Goal: Transaction & Acquisition: Purchase product/service

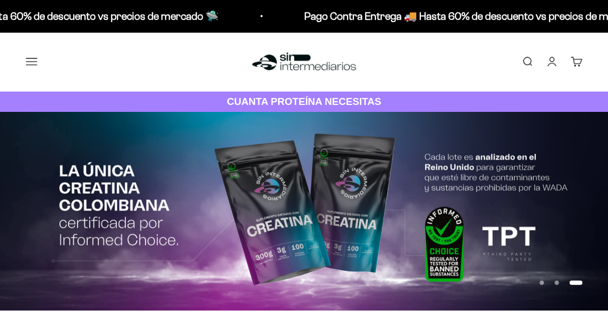
click at [0, 0] on summary "Comprar" at bounding box center [0, 0] width 0 height 0
click at [0, 0] on span "Proteínas" at bounding box center [0, 0] width 0 height 0
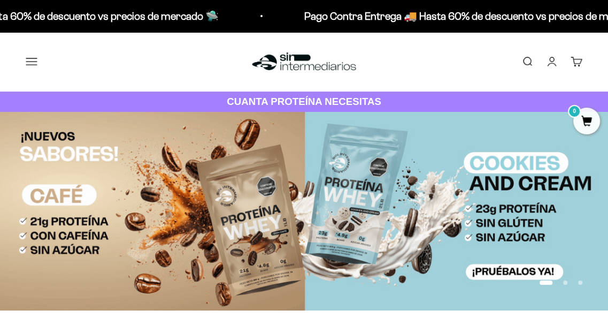
click at [0, 0] on span "Ver Todos" at bounding box center [0, 0] width 0 height 0
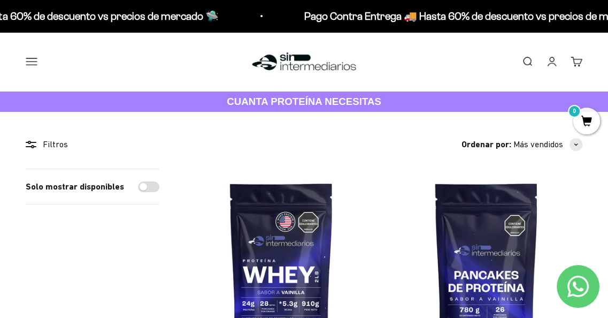
click at [0, 0] on summary "Comprar" at bounding box center [0, 0] width 0 height 0
click at [0, 0] on summary "Otros Suplementos" at bounding box center [0, 0] width 0 height 0
click at [0, 0] on summary "Gomas sin azúcar" at bounding box center [0, 0] width 0 height 0
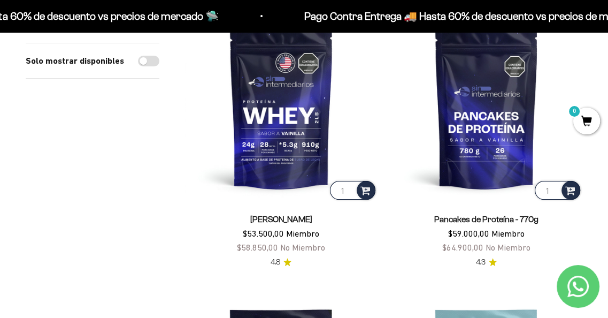
scroll to position [160, 0]
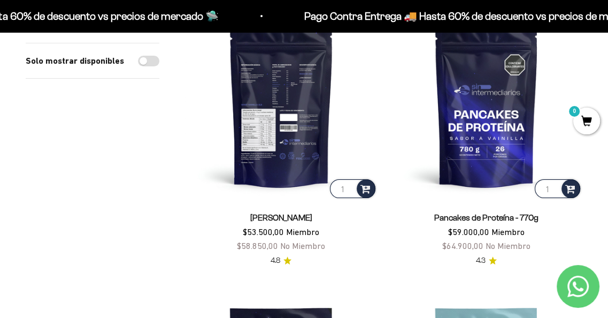
click at [272, 99] on img at bounding box center [281, 104] width 192 height 192
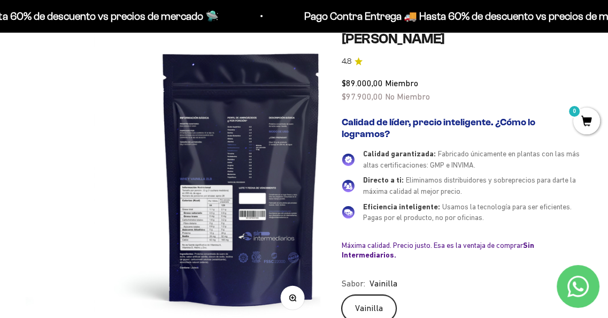
scroll to position [0, 238]
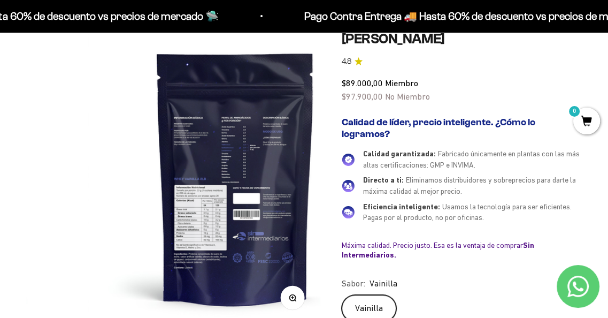
click at [193, 113] on img at bounding box center [235, 177] width 295 height 295
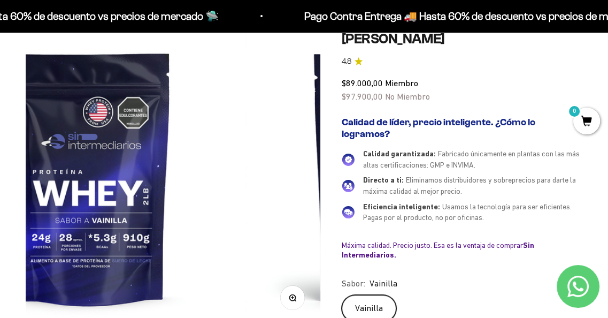
scroll to position [0, 0]
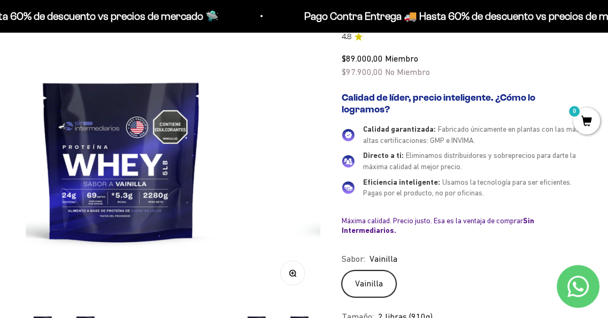
scroll to position [107, 0]
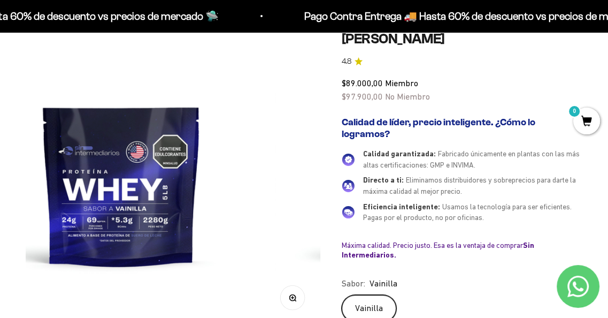
click at [289, 293] on icon "button" at bounding box center [292, 296] width 7 height 7
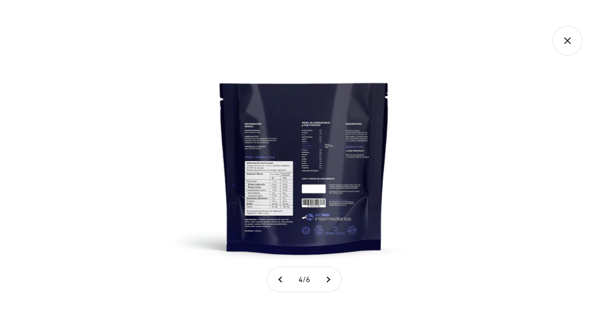
click at [312, 146] on img at bounding box center [304, 159] width 318 height 318
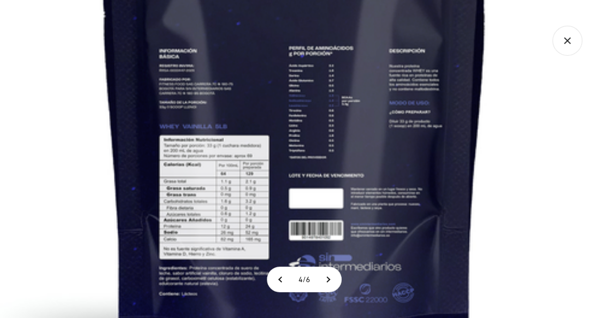
click at [353, 181] on img at bounding box center [295, 131] width 722 height 722
click at [557, 43] on icon "Cerrar galería" at bounding box center [567, 41] width 30 height 30
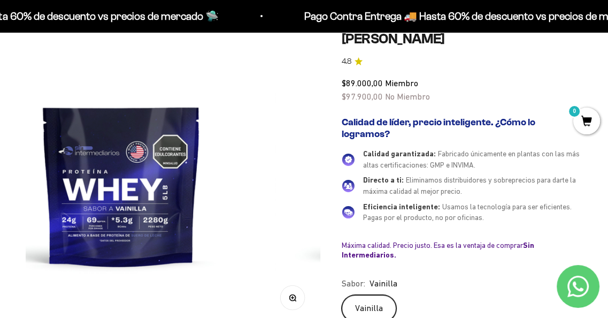
scroll to position [267, 0]
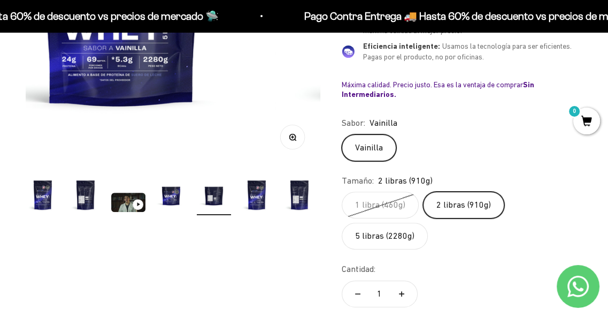
click at [369, 202] on label "1 libra (460g)" at bounding box center [380, 204] width 77 height 27
click at [342, 191] on input "1 libra (460g)" at bounding box center [341, 191] width 1 height 1
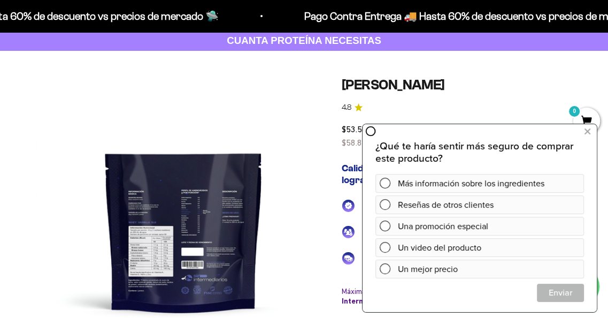
scroll to position [53, 0]
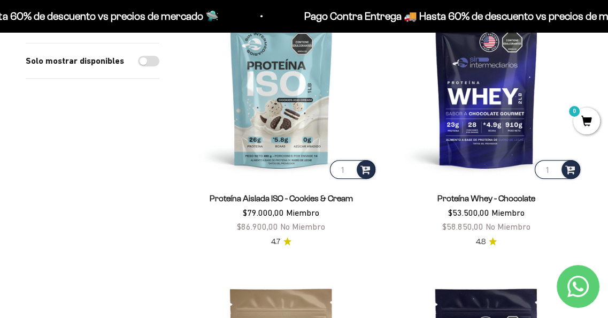
scroll to position [695, 0]
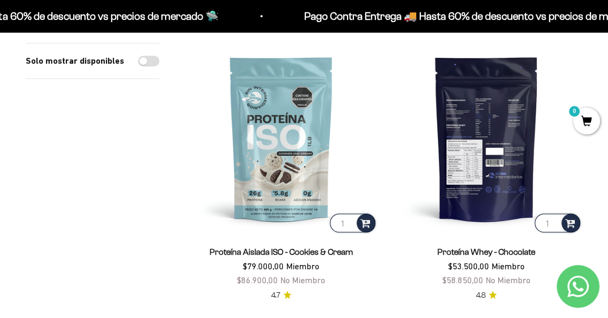
click at [469, 123] on img at bounding box center [486, 138] width 192 height 192
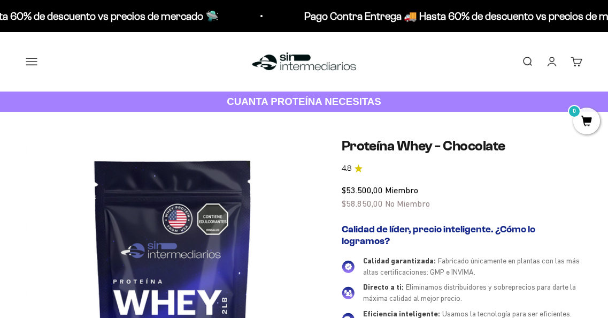
scroll to position [53, 0]
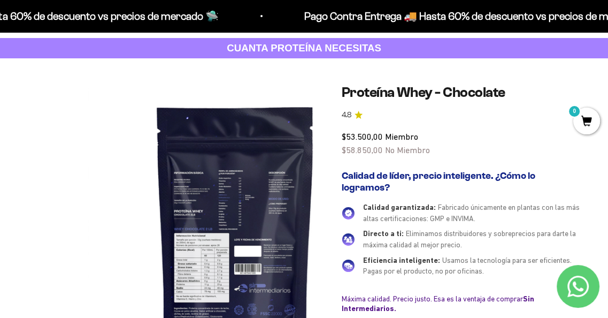
scroll to position [0, 0]
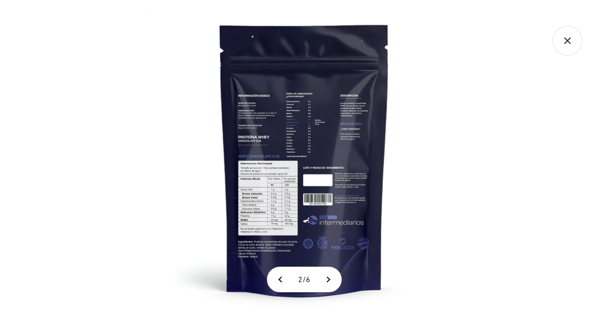
click at [285, 194] on img at bounding box center [304, 159] width 318 height 318
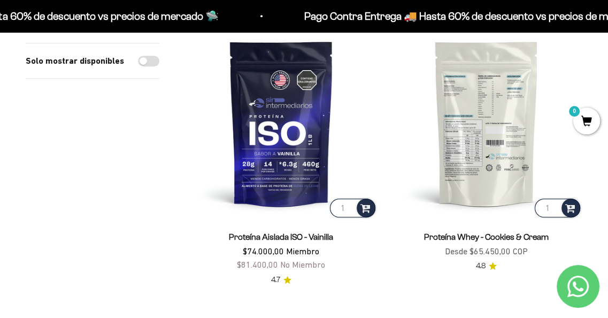
scroll to position [428, 0]
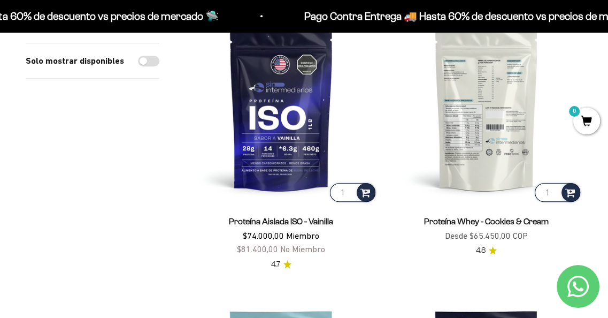
click at [456, 126] on img at bounding box center [486, 107] width 192 height 192
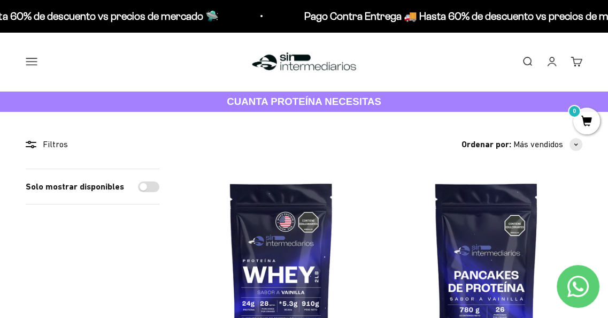
click at [0, 0] on summary "Comprar" at bounding box center [0, 0] width 0 height 0
click at [0, 0] on span "Todos Los Productos" at bounding box center [0, 0] width 0 height 0
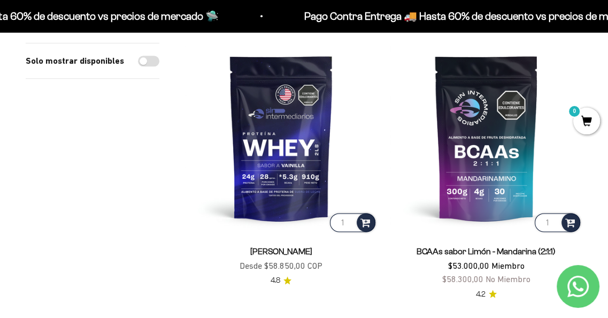
scroll to position [962, 0]
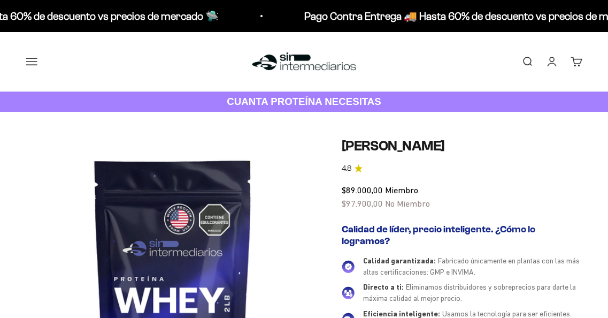
scroll to position [150, 0]
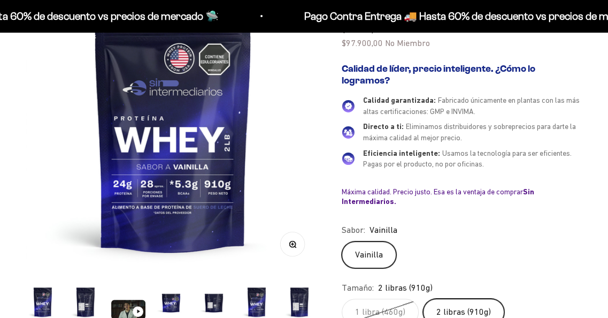
click at [370, 303] on label "1 libra (460g)" at bounding box center [380, 311] width 77 height 27
click at [342, 298] on input "1 libra (460g)" at bounding box center [341, 298] width 1 height 1
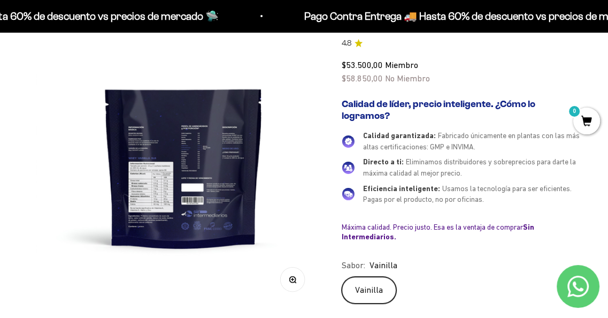
scroll to position [107, 0]
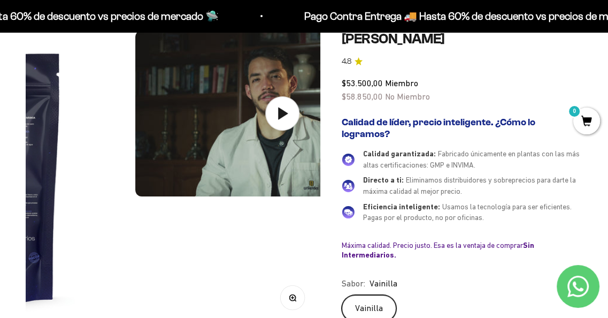
scroll to position [0, 238]
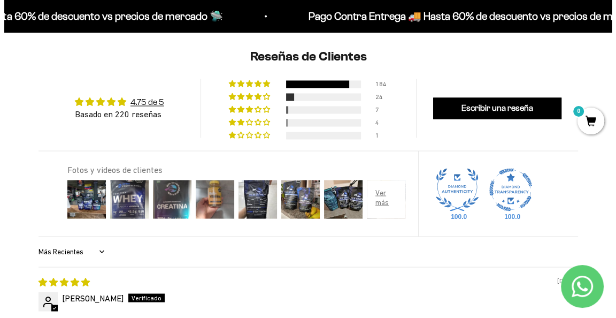
scroll to position [1337, 0]
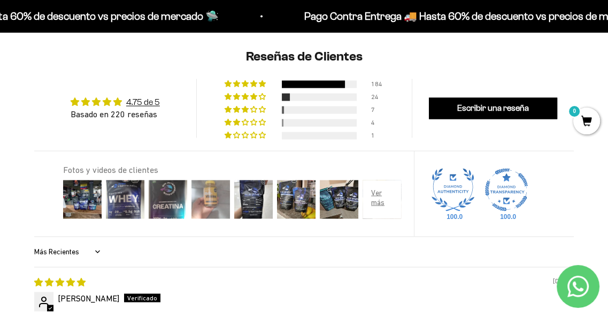
click at [212, 177] on img at bounding box center [210, 198] width 43 height 43
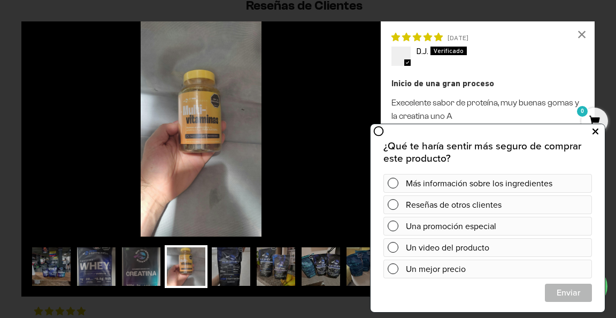
click at [593, 127] on icon at bounding box center [595, 132] width 6 height 14
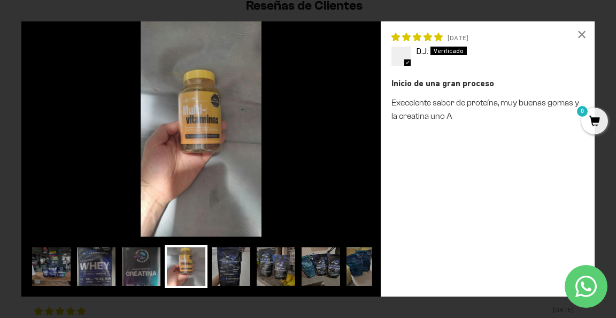
click at [357, 156] on img at bounding box center [200, 128] width 359 height 215
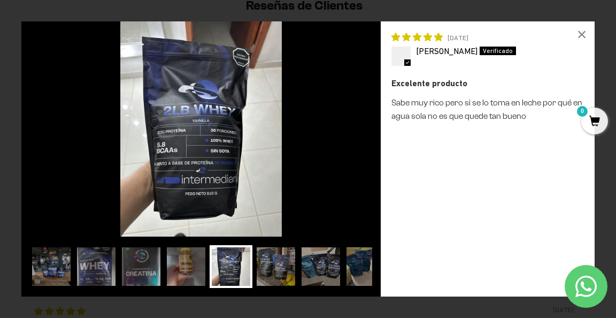
click at [357, 156] on img at bounding box center [200, 128] width 359 height 215
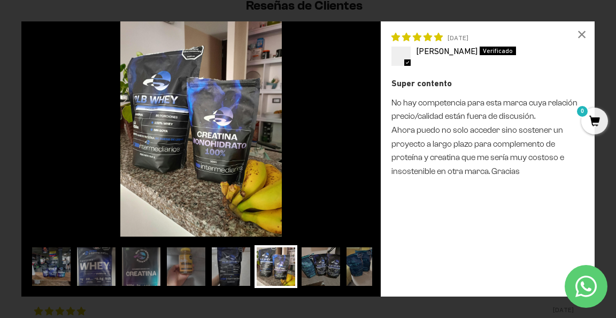
click at [357, 156] on img at bounding box center [200, 128] width 359 height 215
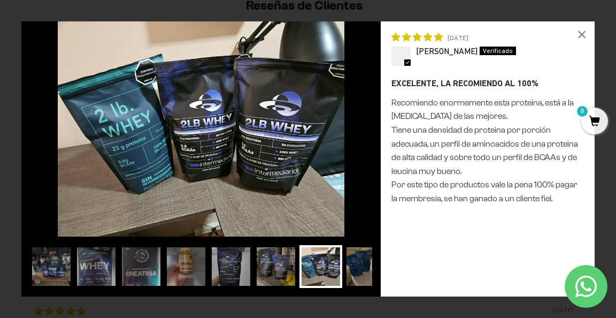
scroll to position [0, 14]
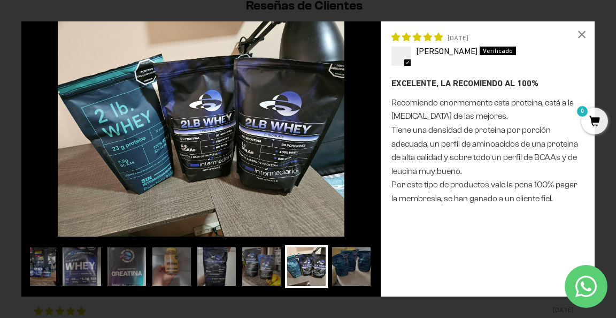
click at [357, 156] on img at bounding box center [200, 128] width 359 height 215
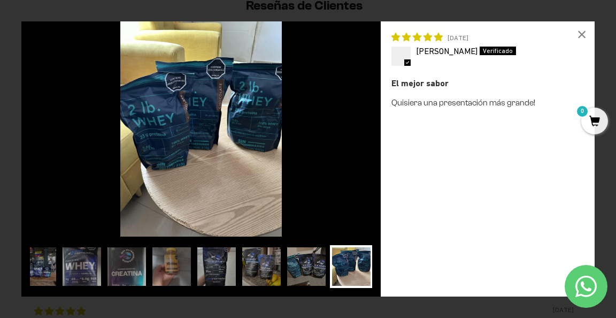
click at [357, 156] on img at bounding box center [200, 128] width 359 height 215
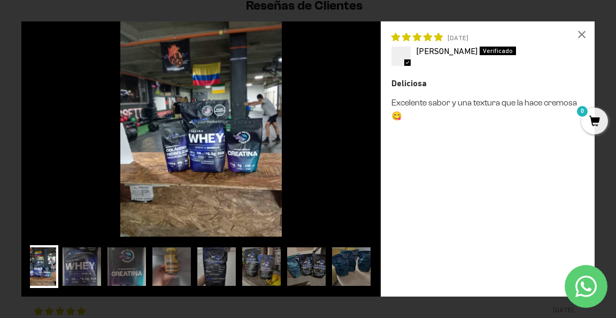
scroll to position [0, 0]
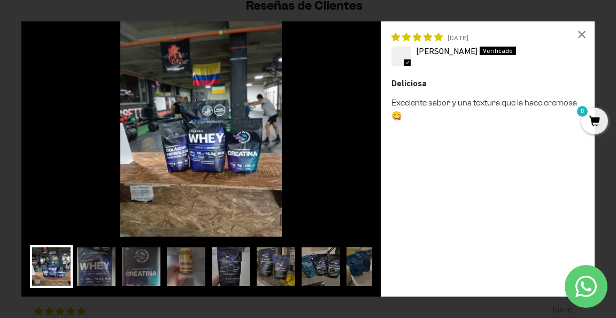
click at [357, 156] on img at bounding box center [200, 128] width 359 height 215
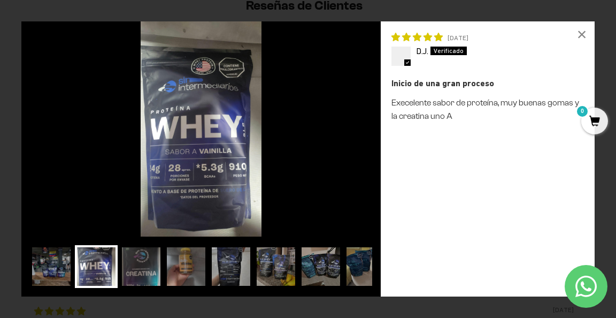
click at [357, 156] on img at bounding box center [200, 128] width 359 height 215
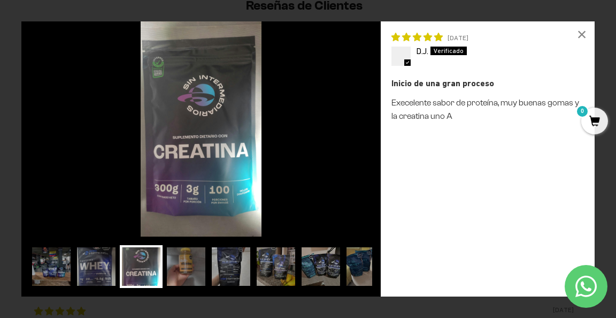
click at [357, 156] on img at bounding box center [200, 128] width 359 height 215
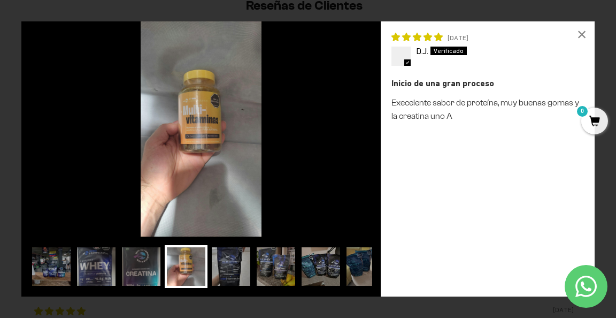
click at [357, 156] on img at bounding box center [200, 128] width 359 height 215
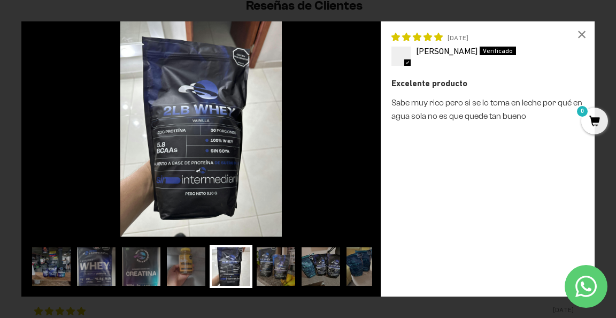
click at [21, 133] on img at bounding box center [200, 128] width 359 height 215
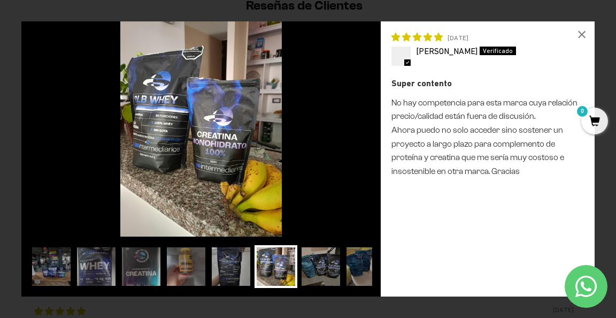
click at [30, 131] on img at bounding box center [200, 128] width 359 height 215
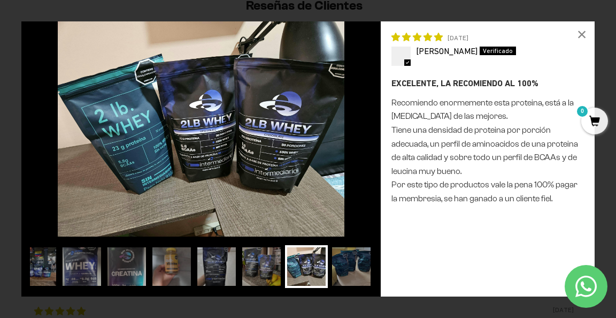
click at [30, 131] on img at bounding box center [200, 128] width 359 height 215
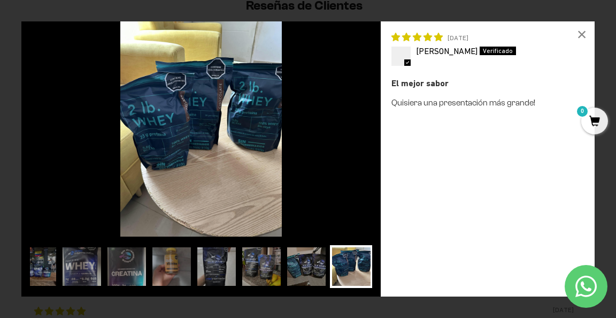
click at [62, 143] on img at bounding box center [200, 128] width 359 height 215
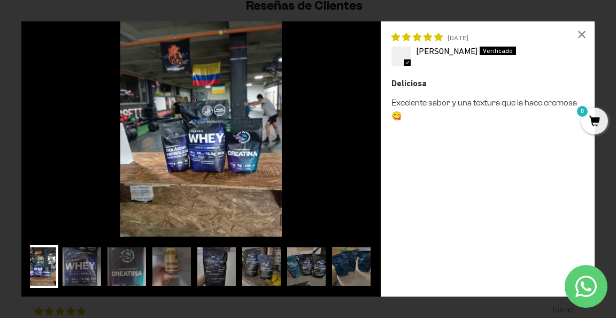
scroll to position [0, 0]
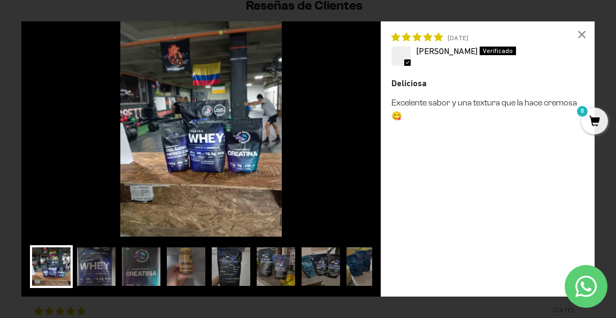
click at [62, 143] on img at bounding box center [200, 128] width 359 height 215
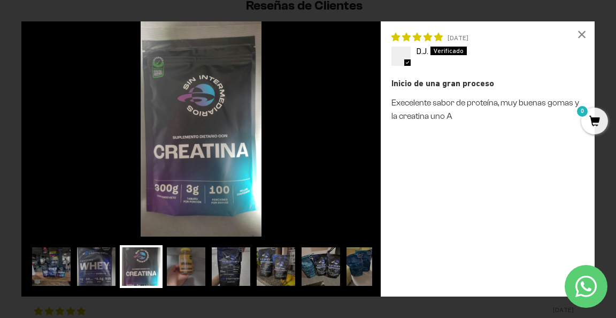
click at [62, 143] on img at bounding box center [200, 128] width 359 height 215
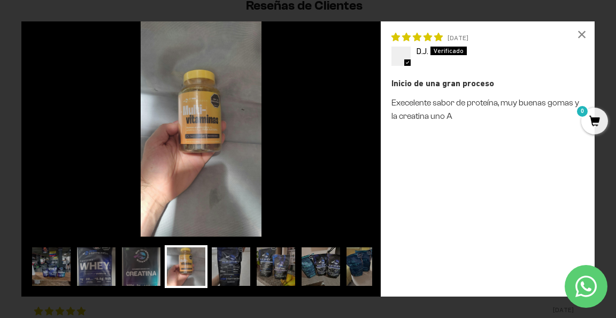
click at [359, 140] on img at bounding box center [200, 128] width 359 height 215
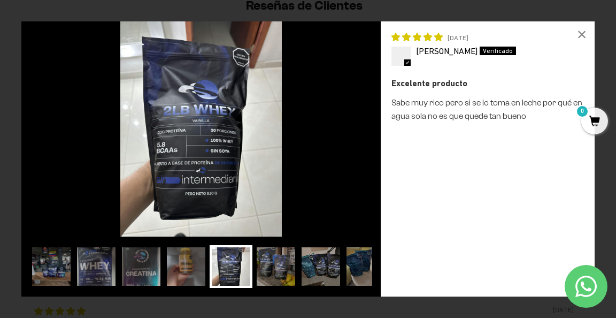
click at [43, 137] on img at bounding box center [200, 128] width 359 height 215
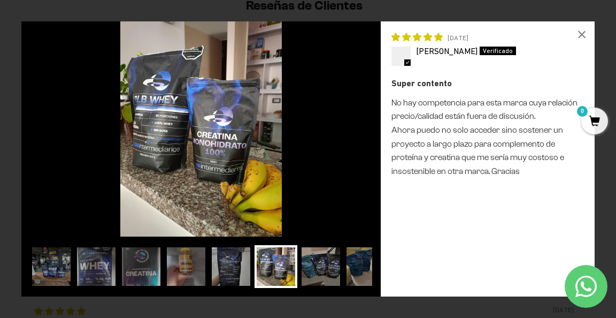
click at [43, 137] on img at bounding box center [200, 128] width 359 height 215
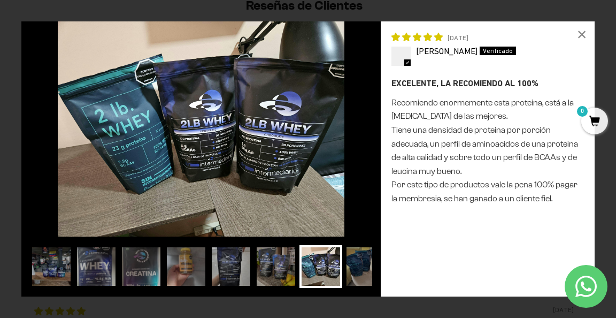
scroll to position [0, 14]
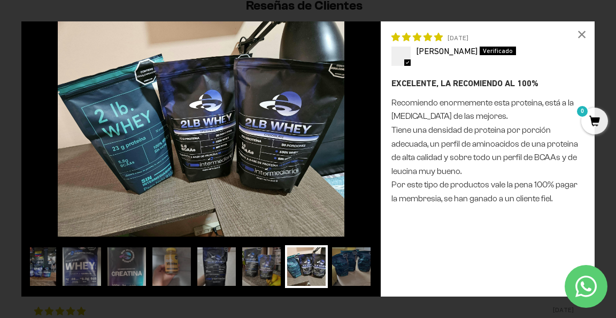
click at [43, 137] on img at bounding box center [200, 128] width 359 height 215
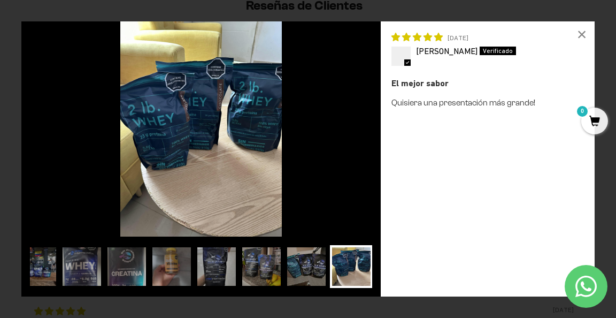
click at [43, 137] on img at bounding box center [200, 128] width 359 height 215
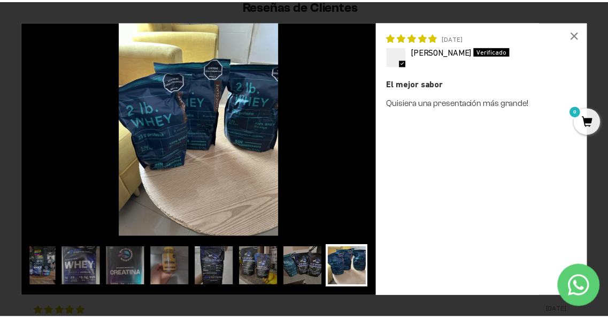
scroll to position [0, 0]
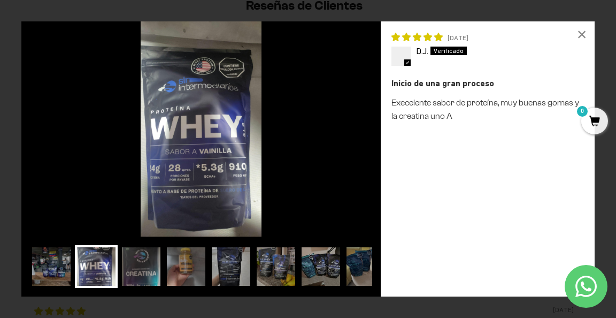
click at [43, 137] on img at bounding box center [200, 128] width 359 height 215
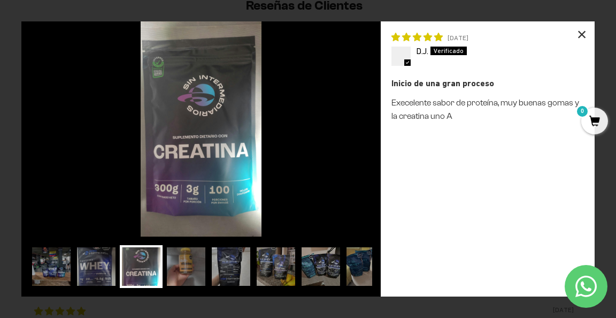
click at [577, 32] on div "×" at bounding box center [582, 34] width 26 height 26
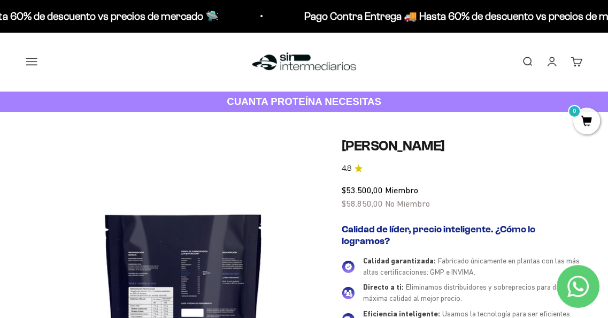
click at [0, 0] on summary "Comprar" at bounding box center [0, 0] width 0 height 0
click at [0, 0] on summary "Proteínas" at bounding box center [0, 0] width 0 height 0
click at [0, 0] on span "Todos Los Productos" at bounding box center [0, 0] width 0 height 0
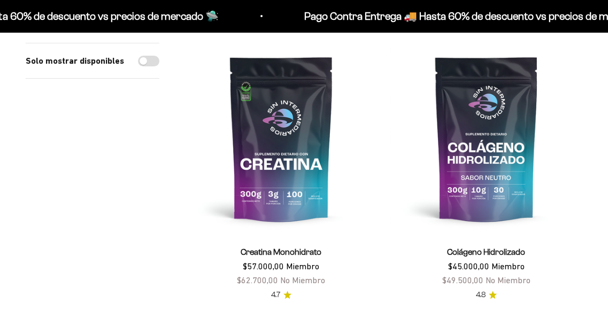
scroll to position [160, 0]
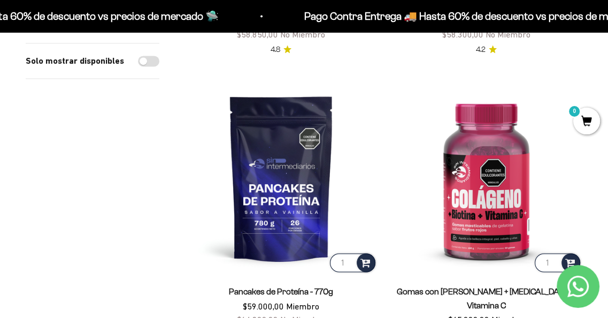
scroll to position [1176, 0]
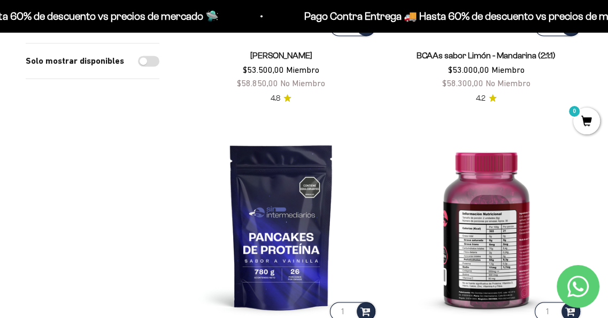
click at [452, 221] on img at bounding box center [486, 226] width 192 height 192
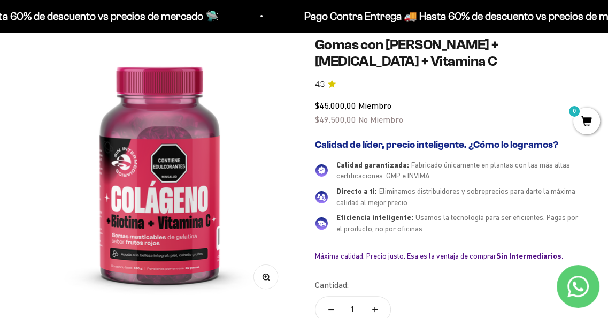
scroll to position [107, 0]
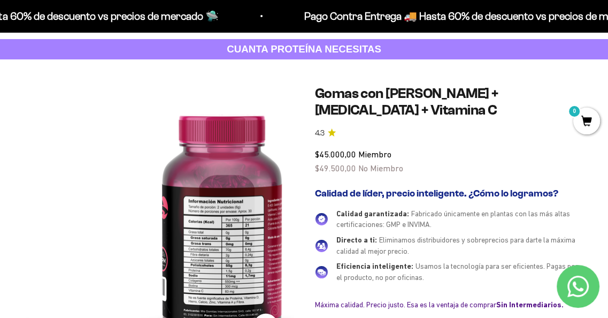
scroll to position [0, 0]
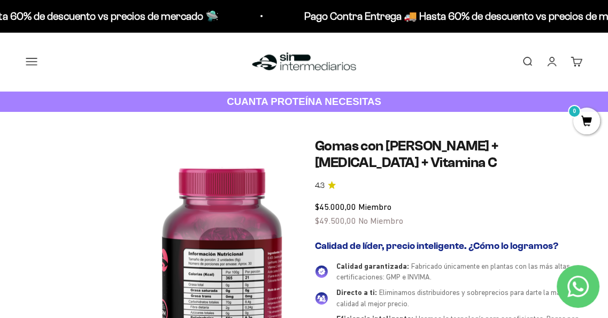
click at [0, 185] on div "Zoom Ir al artículo 1 Ir al artículo 2 Gomas con Colageno + [MEDICAL_DATA] + Vi…" at bounding box center [304, 315] width 608 height 407
